Goal: Task Accomplishment & Management: Use online tool/utility

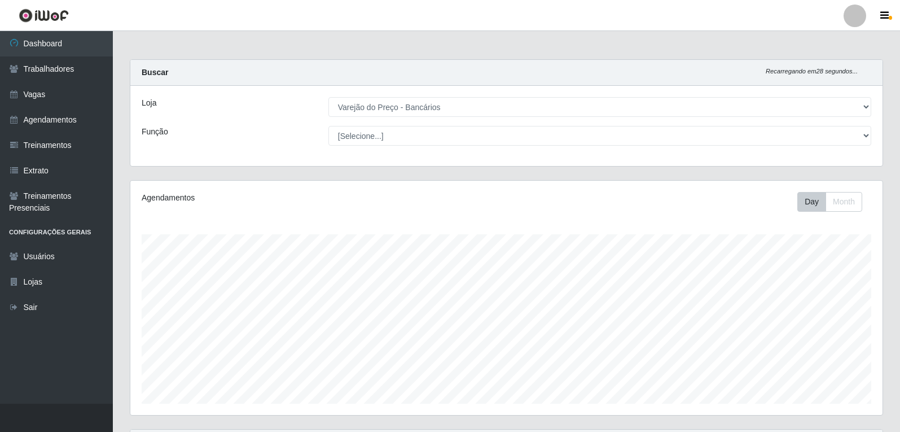
select select "157"
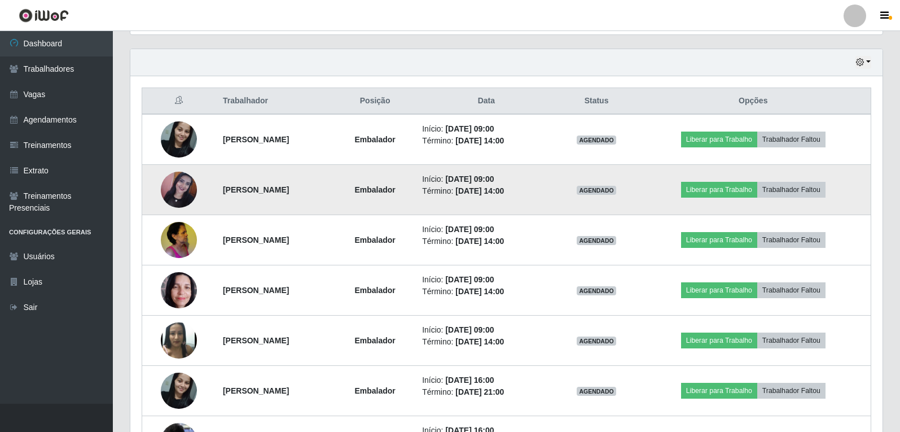
scroll to position [393, 0]
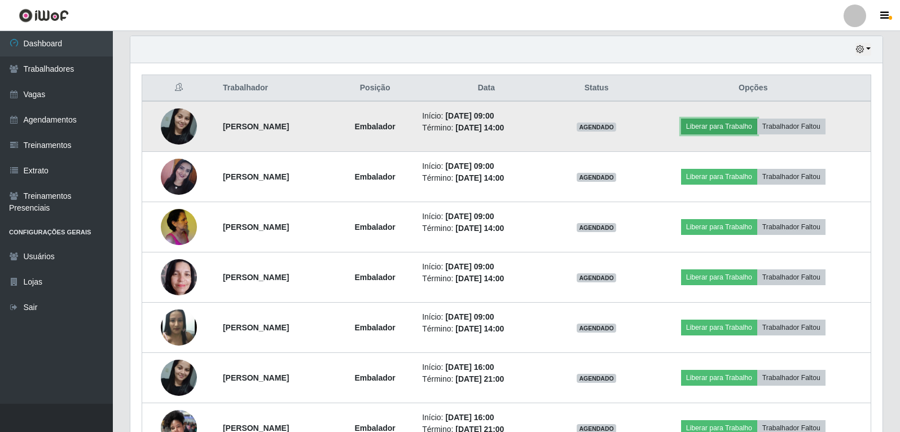
click at [742, 123] on button "Liberar para Trabalho" at bounding box center [719, 127] width 76 height 16
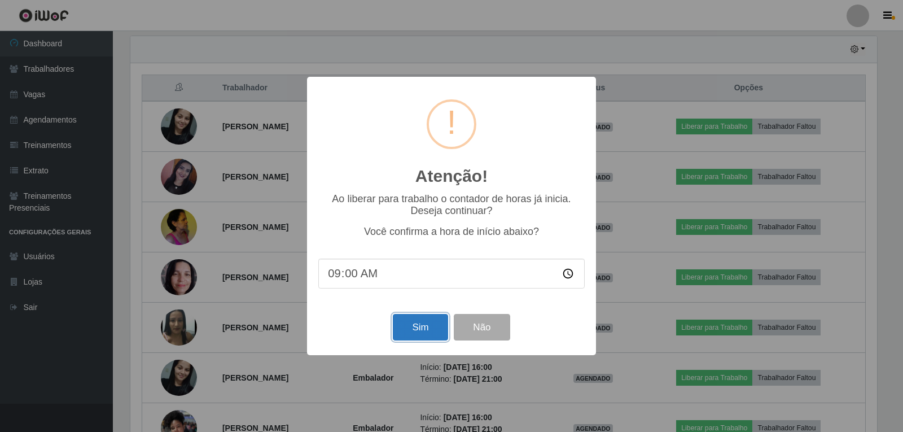
click at [400, 328] on button "Sim" at bounding box center [420, 327] width 55 height 27
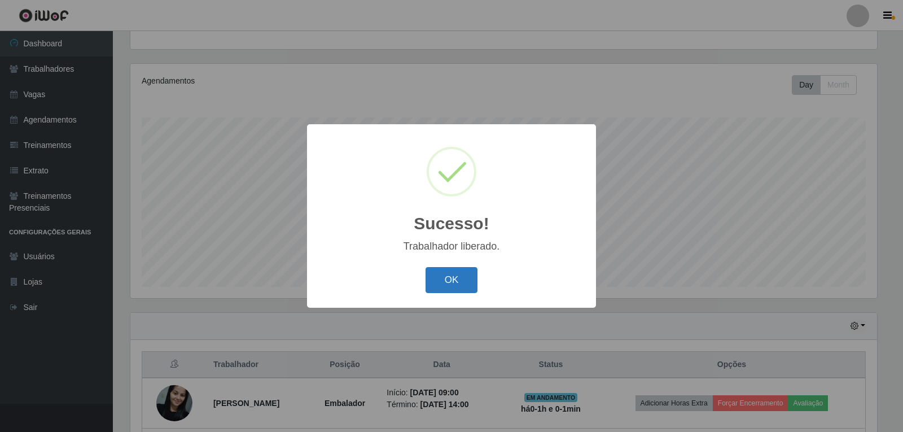
click at [436, 278] on button "OK" at bounding box center [452, 280] width 52 height 27
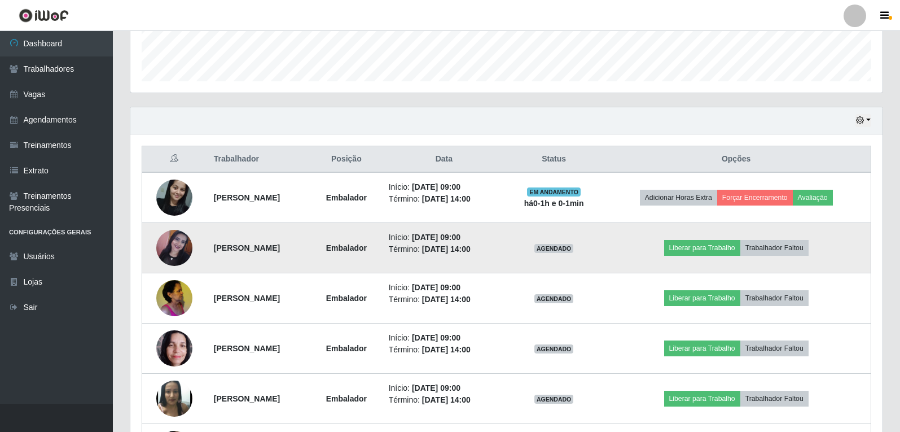
scroll to position [343, 0]
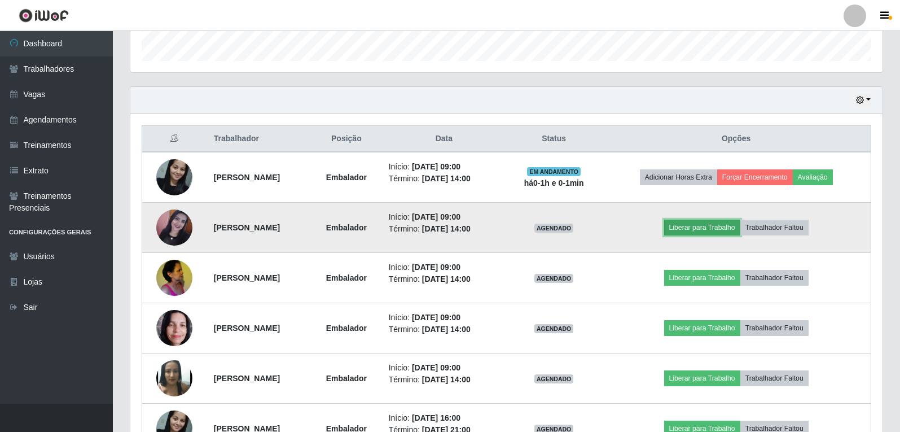
click at [722, 231] on button "Liberar para Trabalho" at bounding box center [702, 228] width 76 height 16
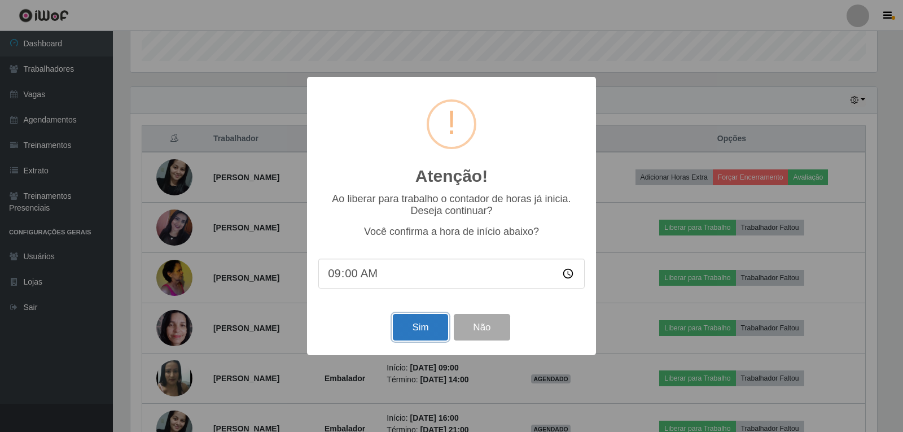
click at [417, 338] on button "Sim" at bounding box center [420, 327] width 55 height 27
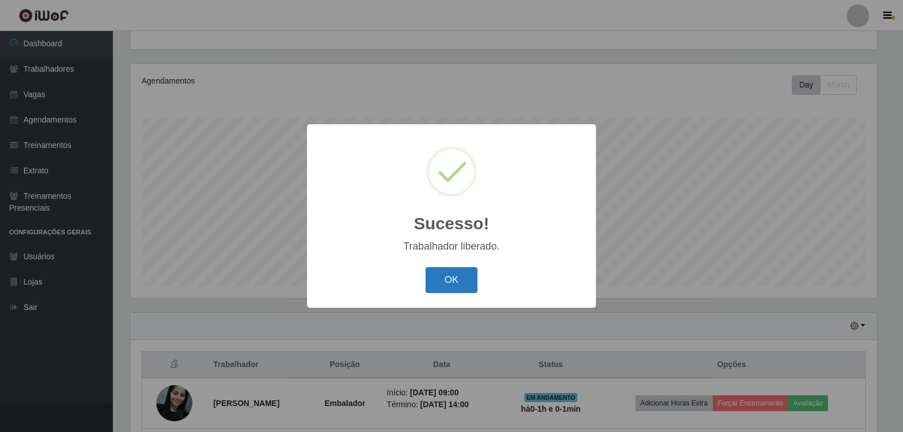
click at [459, 290] on button "OK" at bounding box center [452, 280] width 52 height 27
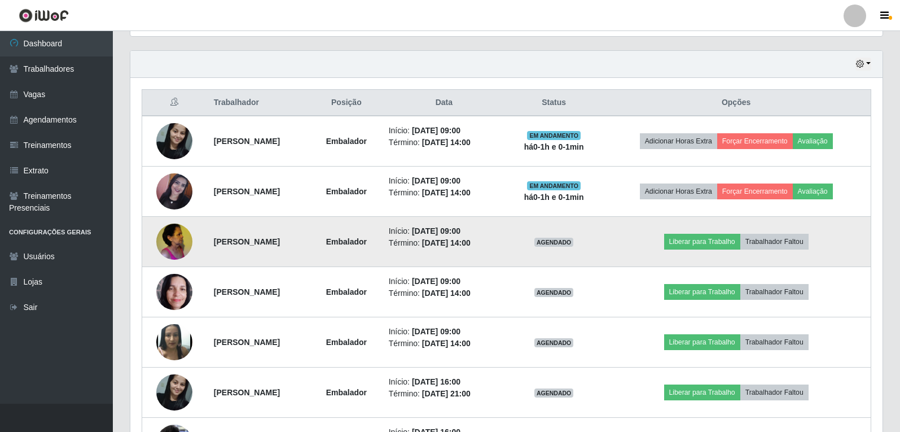
scroll to position [399, 0]
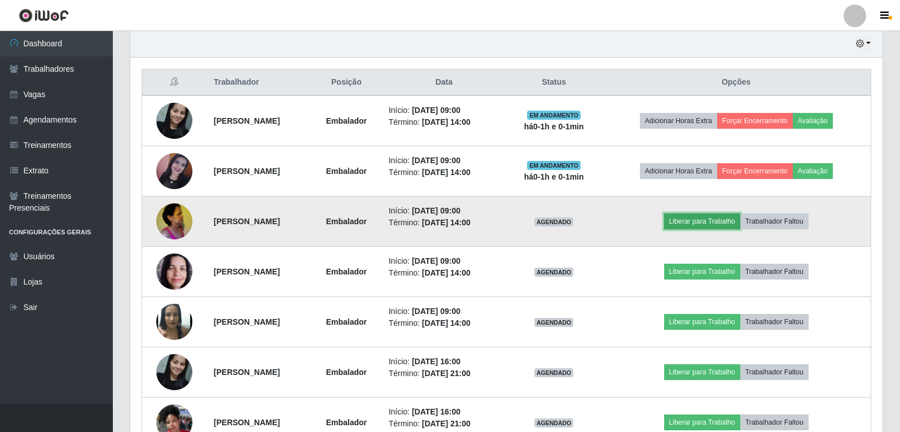
click at [711, 224] on button "Liberar para Trabalho" at bounding box center [702, 221] width 76 height 16
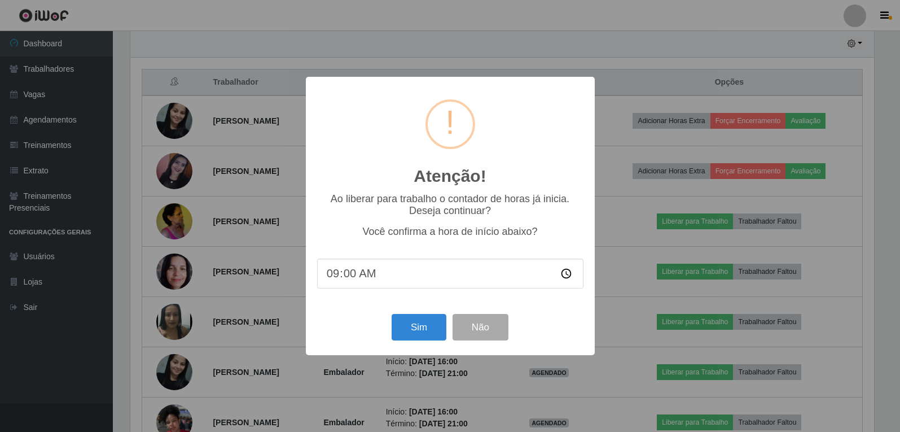
scroll to position [234, 747]
click at [414, 331] on button "Sim" at bounding box center [420, 327] width 55 height 27
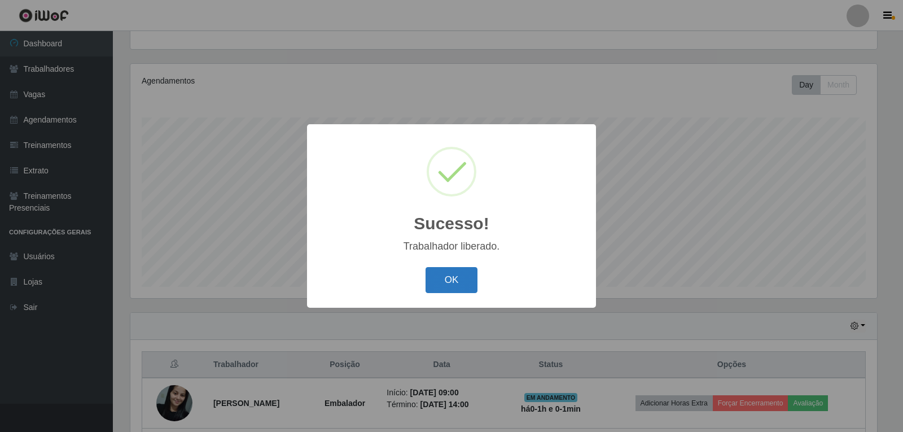
click at [456, 287] on button "OK" at bounding box center [452, 280] width 52 height 27
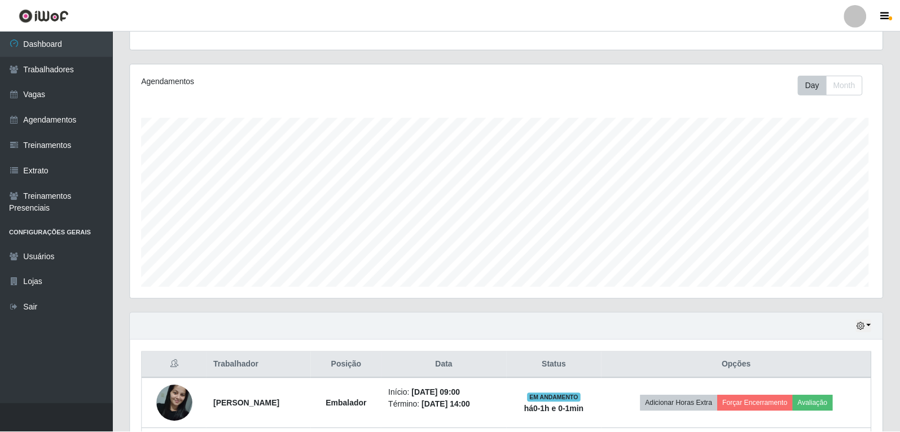
scroll to position [0, 0]
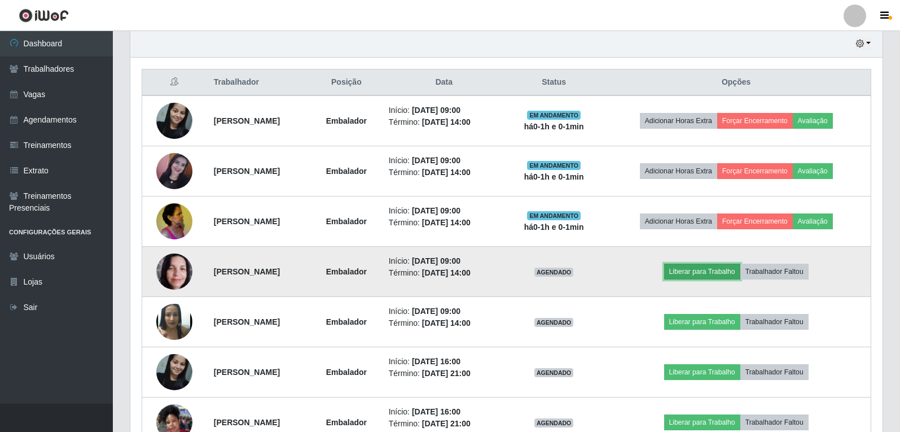
click at [703, 274] on button "Liberar para Trabalho" at bounding box center [702, 272] width 76 height 16
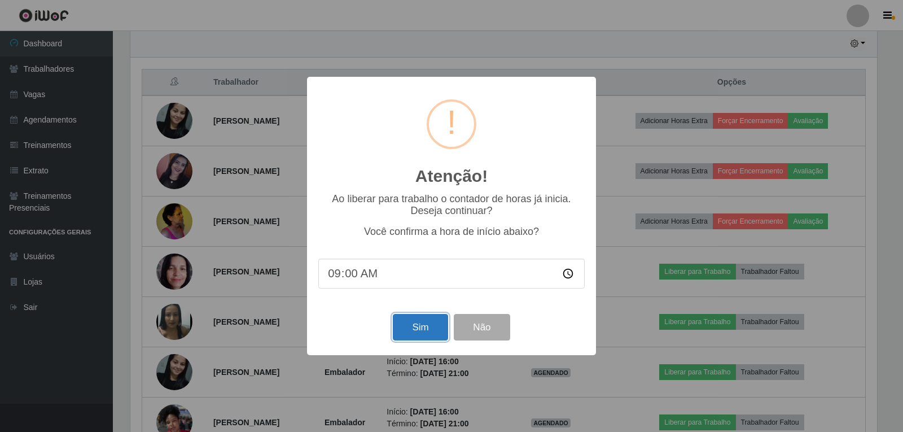
click at [430, 334] on button "Sim" at bounding box center [420, 327] width 55 height 27
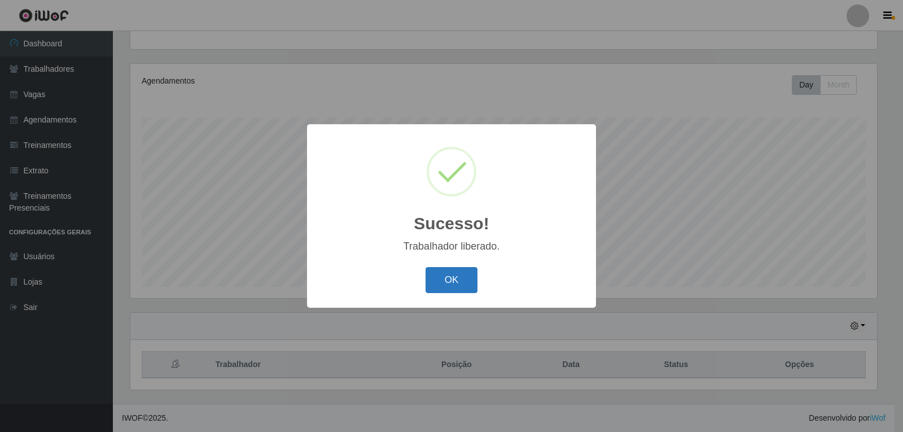
click at [456, 290] on button "OK" at bounding box center [452, 280] width 52 height 27
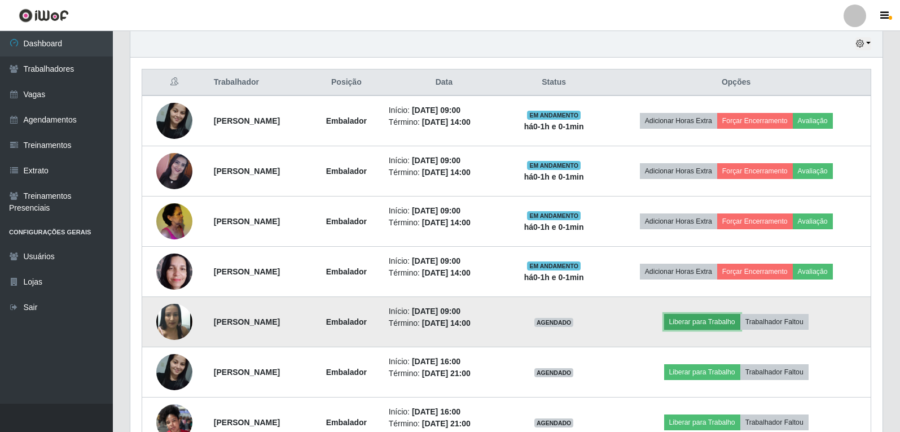
click at [693, 329] on button "Liberar para Trabalho" at bounding box center [702, 322] width 76 height 16
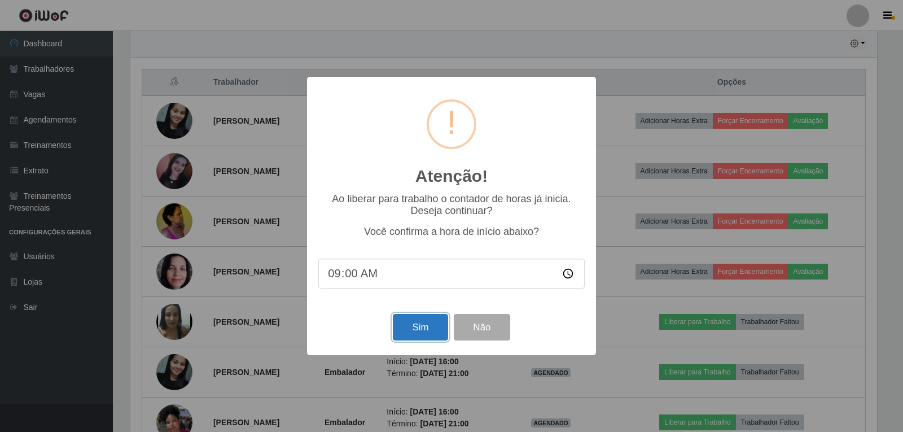
click at [420, 340] on button "Sim" at bounding box center [420, 327] width 55 height 27
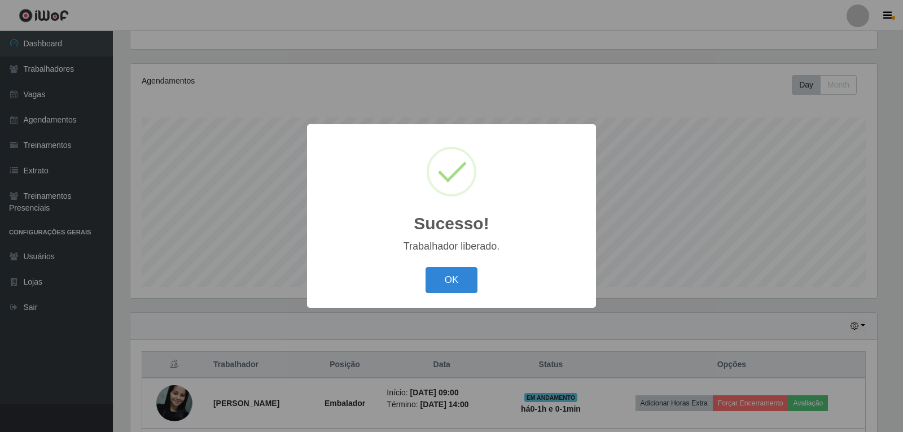
click at [458, 291] on button "OK" at bounding box center [452, 280] width 52 height 27
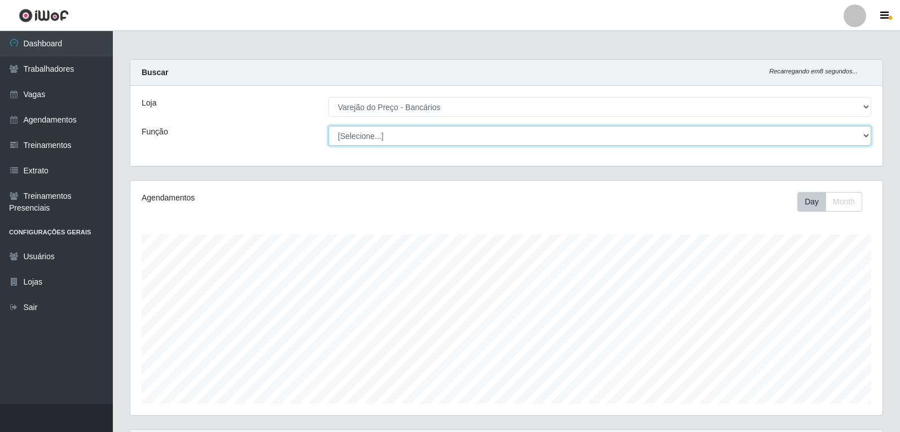
click at [374, 144] on select "[Selecione...] Auxiliar de Estacionamento Auxiliar de Estacionamento + Auxiliar…" at bounding box center [600, 136] width 543 height 20
click at [329, 126] on select "[Selecione...] Auxiliar de Estacionamento Auxiliar de Estacionamento + Auxiliar…" at bounding box center [600, 136] width 543 height 20
click at [398, 138] on select "[Selecione...] Auxiliar de Estacionamento Auxiliar de Estacionamento + Auxiliar…" at bounding box center [600, 136] width 543 height 20
click at [329, 126] on select "[Selecione...] Auxiliar de Estacionamento Auxiliar de Estacionamento + Auxiliar…" at bounding box center [600, 136] width 543 height 20
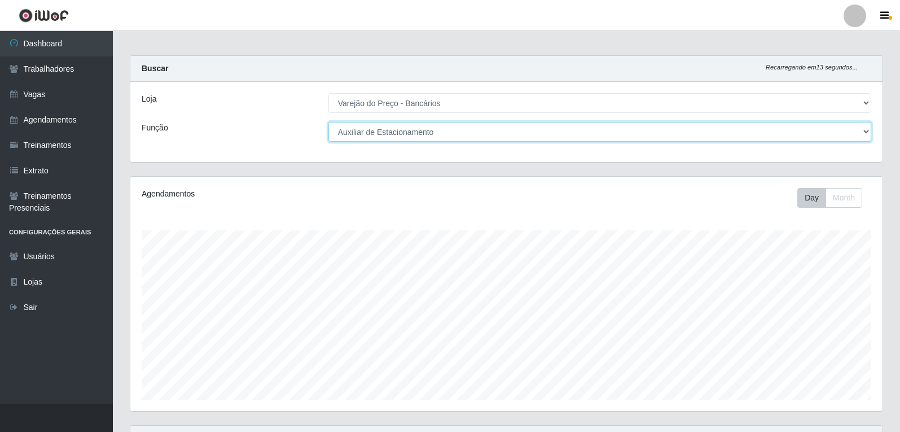
click at [383, 128] on select "[Selecione...] Auxiliar de Estacionamento Auxiliar de Estacionamento + Auxiliar…" at bounding box center [600, 132] width 543 height 20
click at [329, 122] on select "[Selecione...] Auxiliar de Estacionamento Auxiliar de Estacionamento + Auxiliar…" at bounding box center [600, 132] width 543 height 20
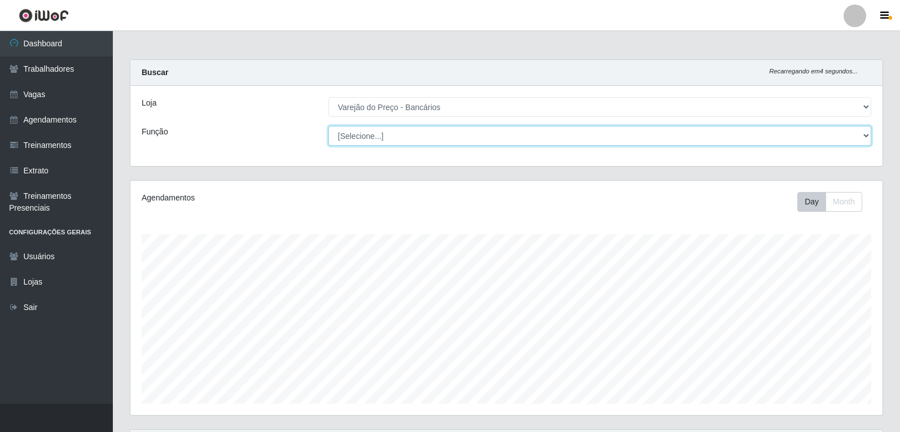
click at [423, 129] on select "[Selecione...] Auxiliar de Estacionamento Auxiliar de Estacionamento + Auxiliar…" at bounding box center [600, 136] width 543 height 20
click at [329, 126] on select "[Selecione...] Auxiliar de Estacionamento Auxiliar de Estacionamento + Auxiliar…" at bounding box center [600, 136] width 543 height 20
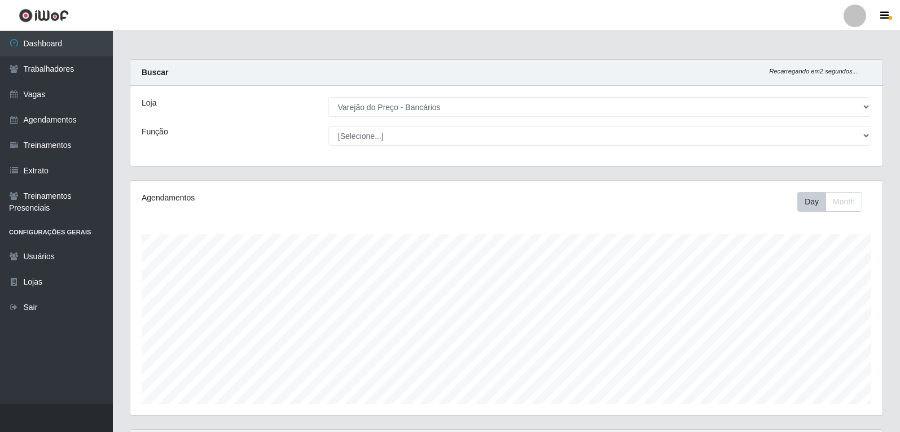
click at [402, 148] on div "Loja [Selecione...] Varejão do Preço - Bancários Função [Selecione...] Auxiliar…" at bounding box center [506, 126] width 752 height 80
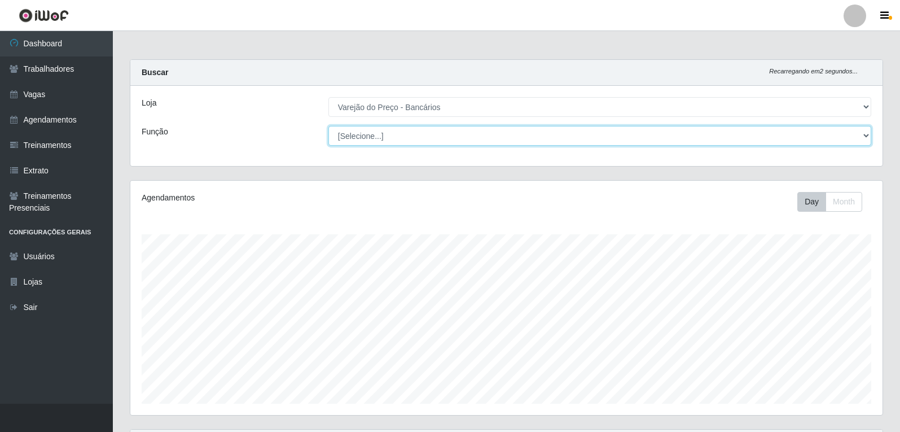
click at [401, 139] on select "[Selecione...] Auxiliar de Estacionamento Auxiliar de Estacionamento + Auxiliar…" at bounding box center [600, 136] width 543 height 20
select select "4"
click at [329, 126] on select "[Selecione...] Auxiliar de Estacionamento Auxiliar de Estacionamento + Auxiliar…" at bounding box center [600, 136] width 543 height 20
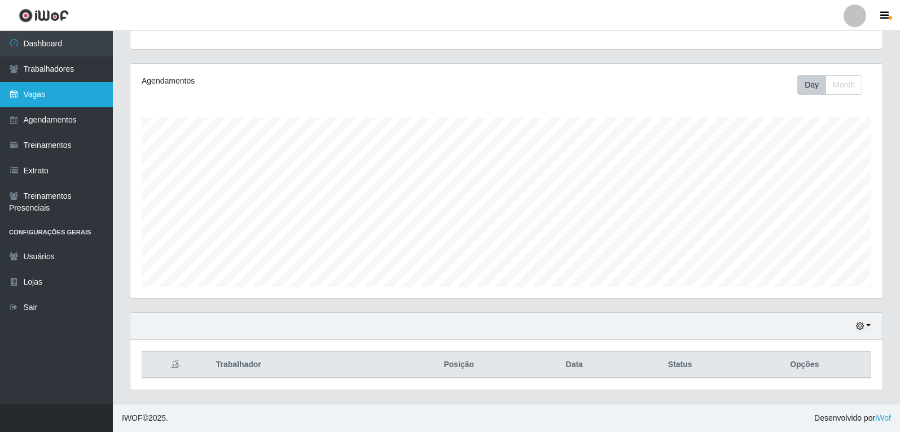
click at [56, 102] on link "Vagas" at bounding box center [56, 94] width 113 height 25
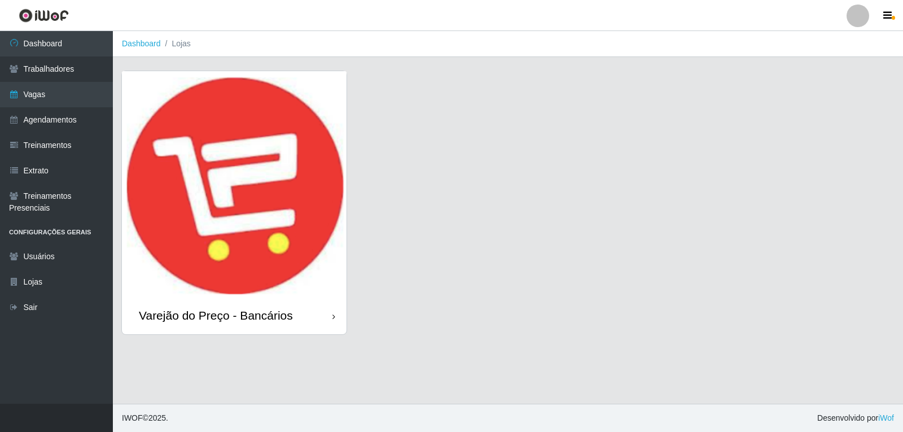
click at [170, 231] on img at bounding box center [234, 184] width 225 height 226
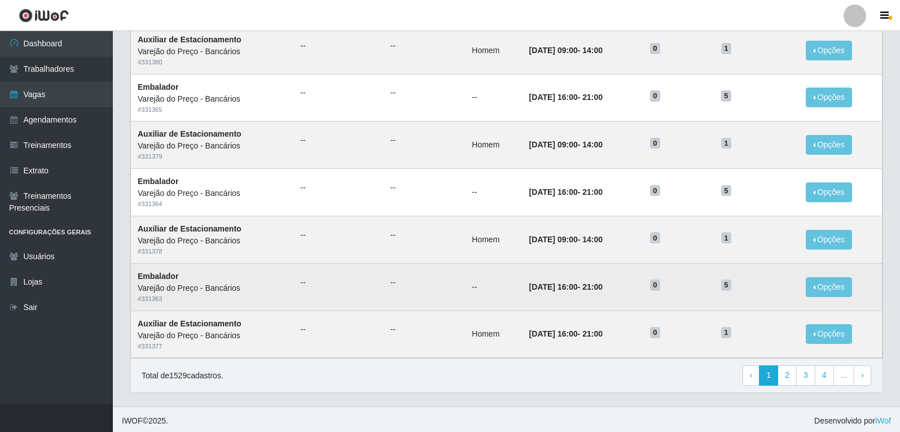
scroll to position [525, 0]
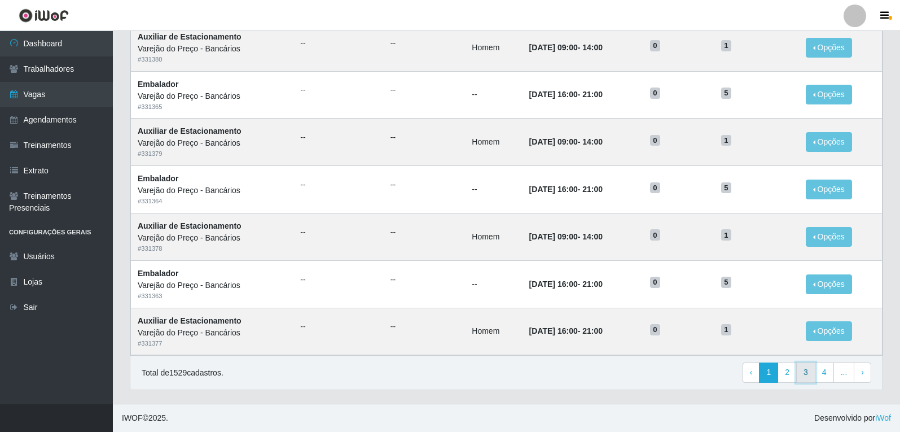
click at [806, 378] on link "3" at bounding box center [805, 372] width 19 height 20
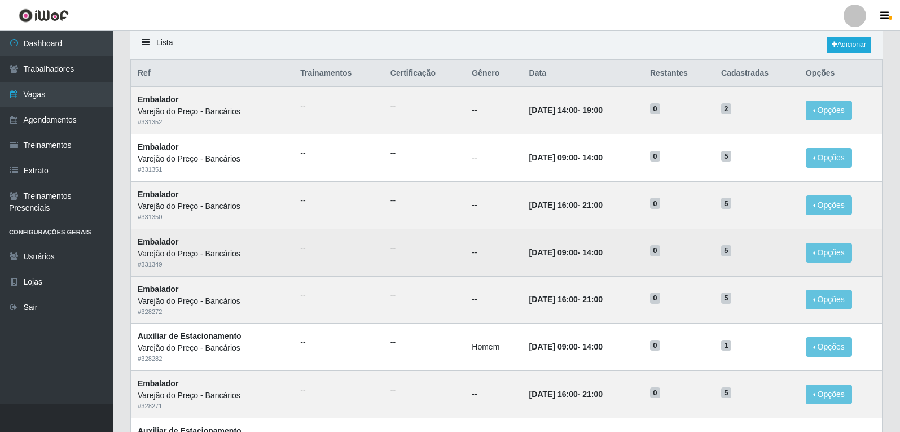
scroll to position [56, 0]
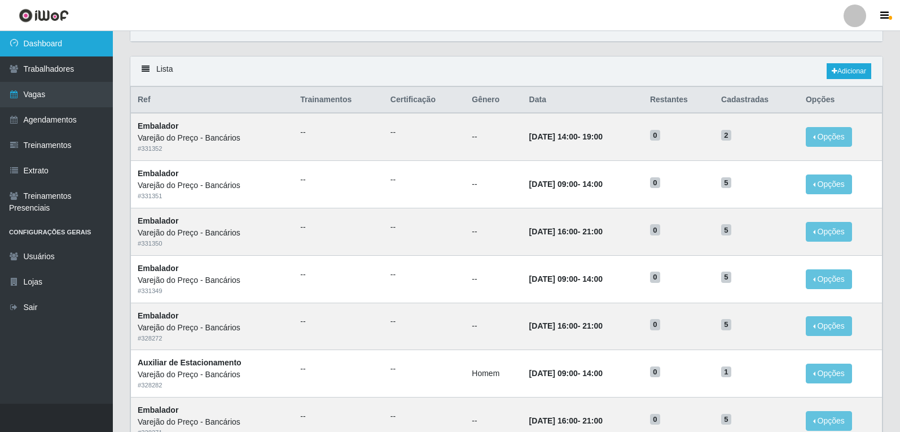
click at [49, 49] on link "Dashboard" at bounding box center [56, 43] width 113 height 25
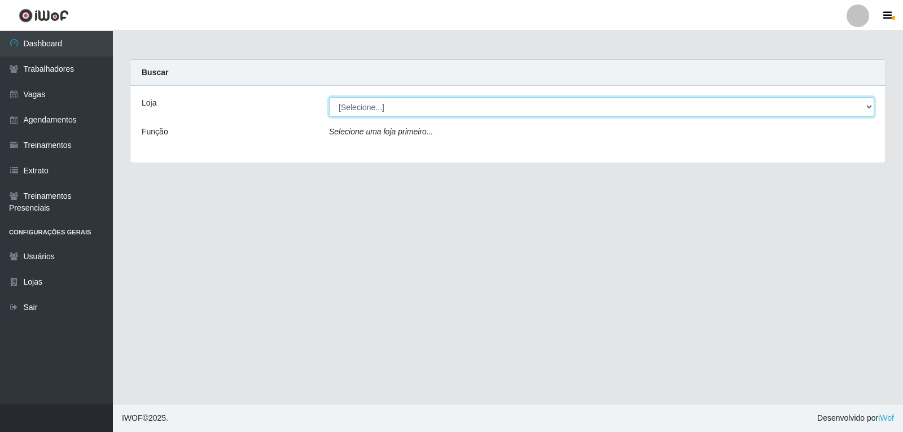
click at [389, 115] on select "[Selecione...] Varejão do Preço - Bancários" at bounding box center [601, 107] width 545 height 20
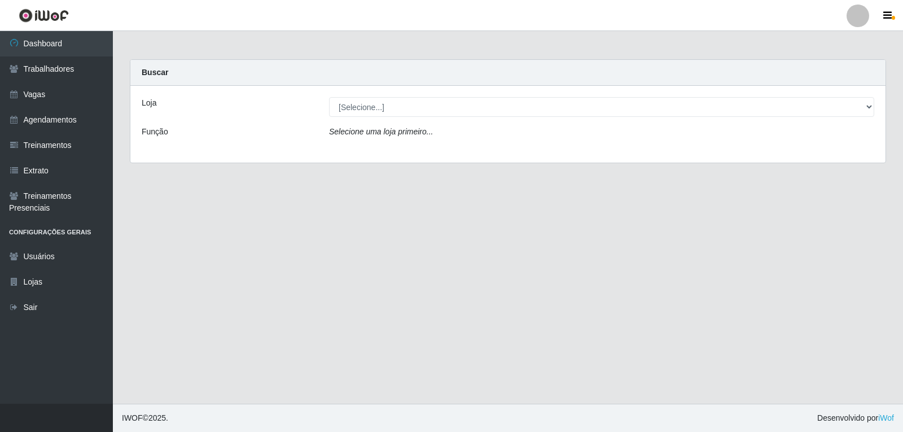
click at [386, 150] on div "Loja [Selecione...] Varejão do Preço - Bancários Função Selecione uma loja prim…" at bounding box center [507, 124] width 755 height 77
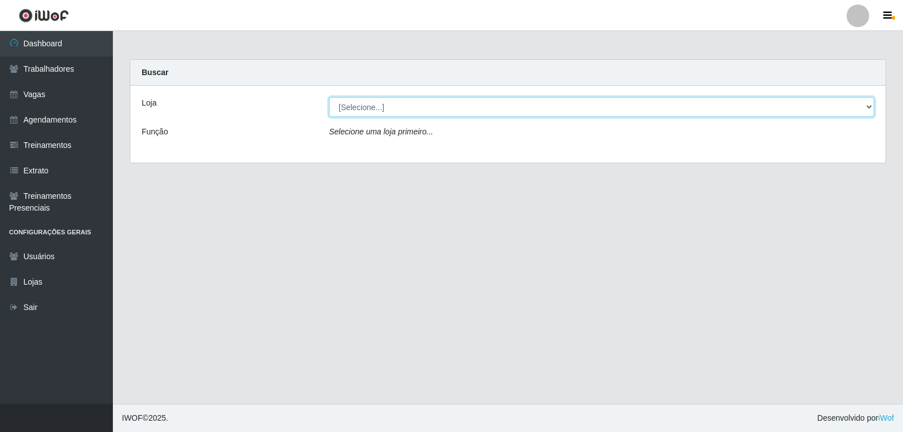
click at [368, 103] on select "[Selecione...] Varejão do Preço - Bancários" at bounding box center [601, 107] width 545 height 20
select select "157"
click at [329, 97] on select "[Selecione...] Varejão do Preço - Bancários" at bounding box center [601, 107] width 545 height 20
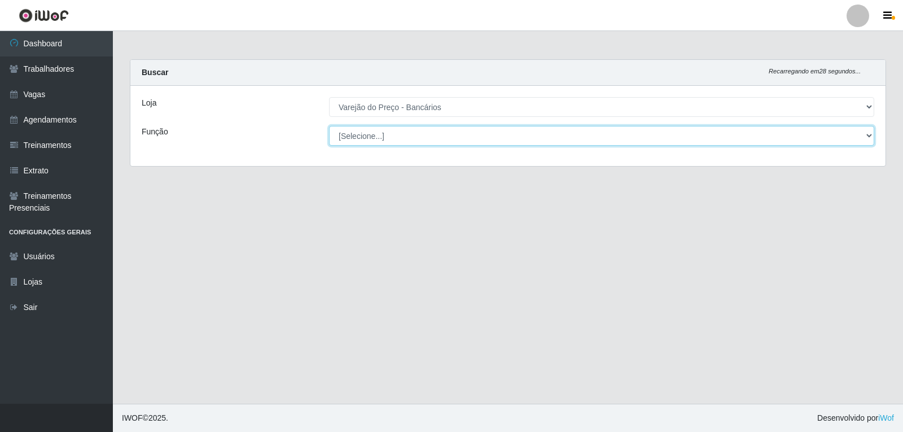
click at [413, 139] on select "[Selecione...] Auxiliar de Estacionamento Auxiliar de Estacionamento + Auxiliar…" at bounding box center [601, 136] width 545 height 20
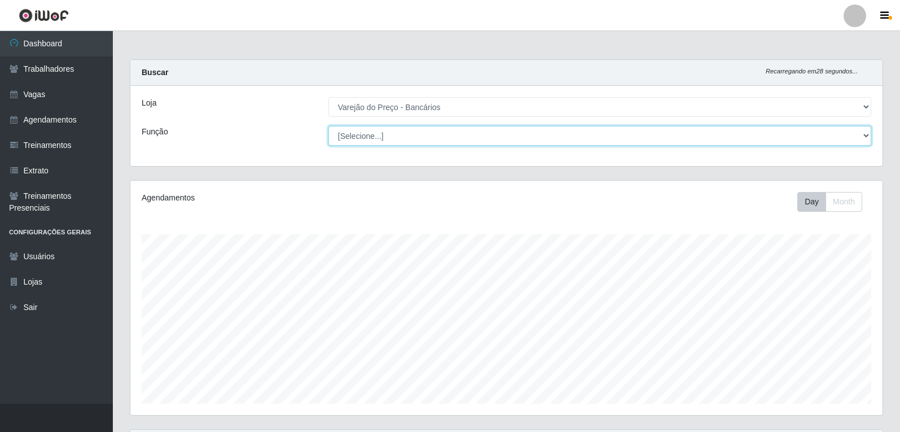
scroll to position [234, 752]
select select "1"
click at [329, 126] on select "[Selecione...] Auxiliar de Estacionamento Auxiliar de Estacionamento + Auxiliar…" at bounding box center [600, 136] width 543 height 20
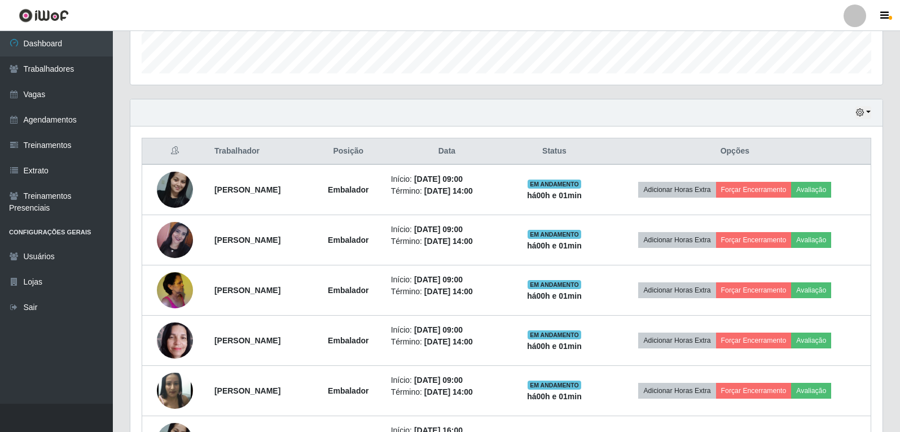
scroll to position [282, 0]
